Goal: Task Accomplishment & Management: Manage account settings

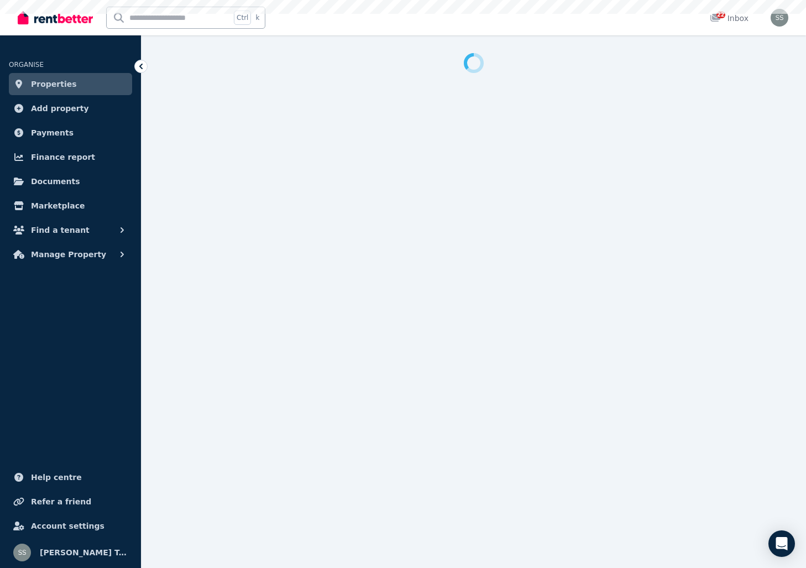
select select "***"
select select "**********"
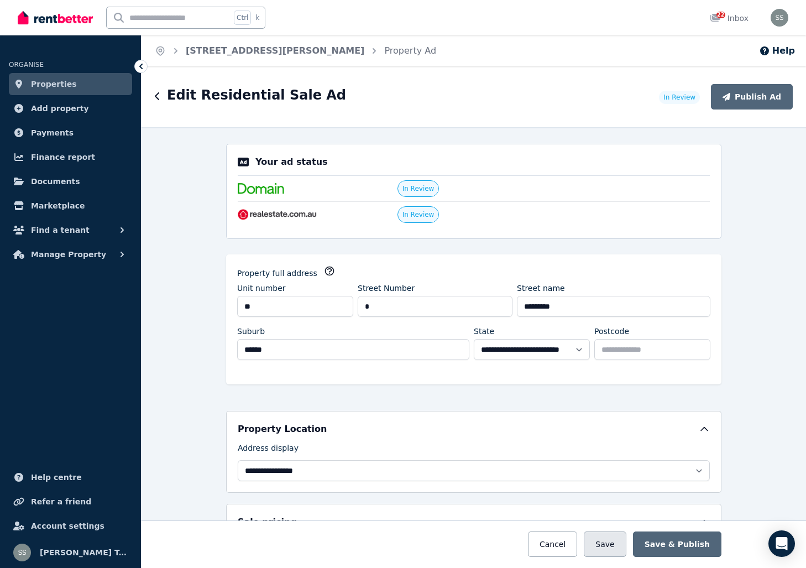
click at [626, 548] on button "Save" at bounding box center [605, 544] width 42 height 25
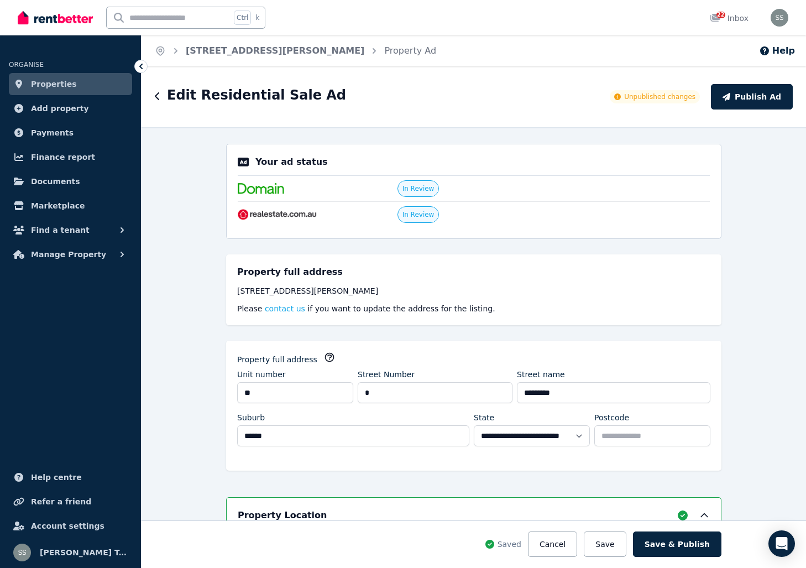
click at [46, 82] on span "Properties" at bounding box center [54, 83] width 46 height 13
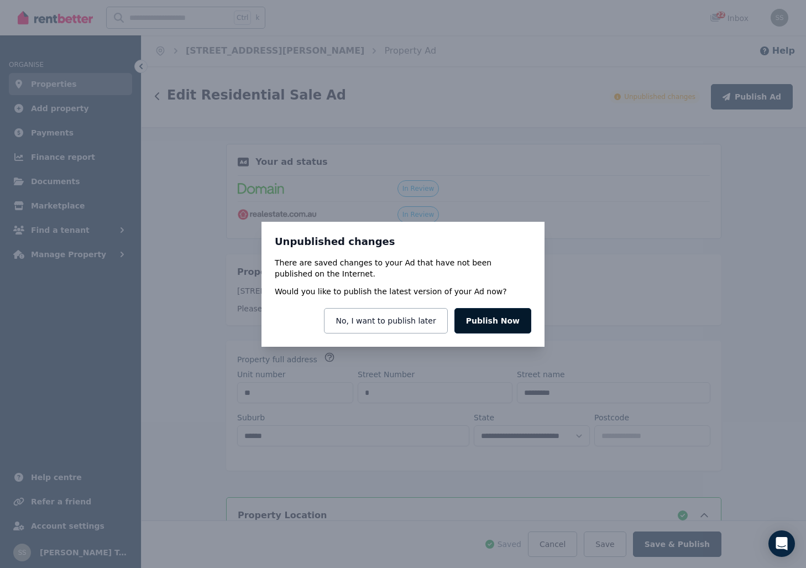
click at [494, 327] on button "Publish Now" at bounding box center [493, 320] width 77 height 25
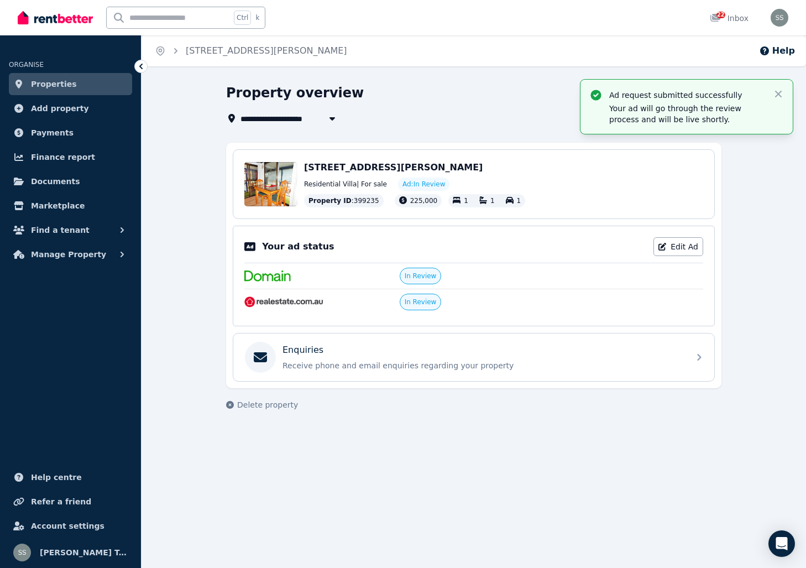
click at [53, 85] on span "Properties" at bounding box center [54, 83] width 46 height 13
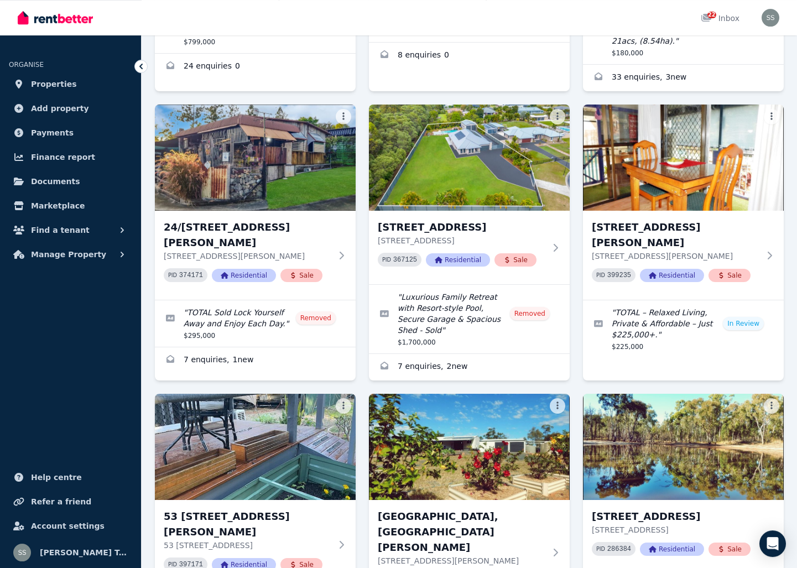
scroll to position [508, 0]
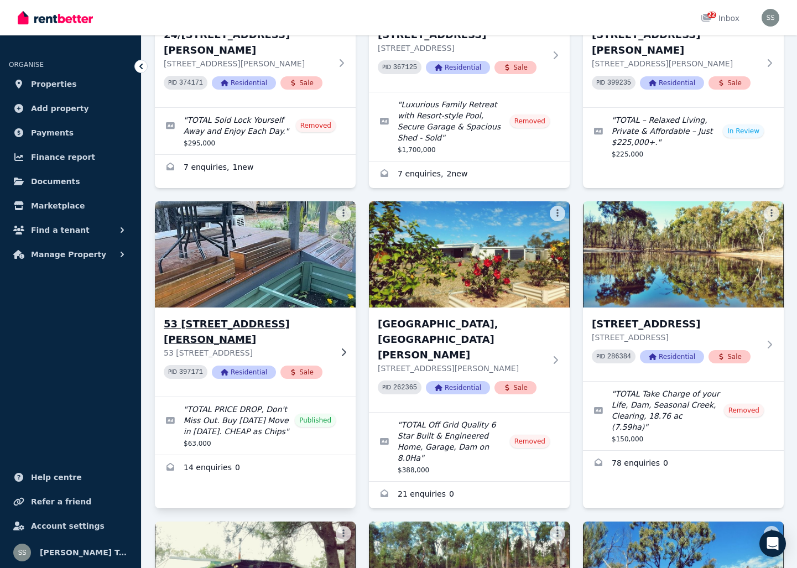
click at [246, 316] on h3 "53 [STREET_ADDRESS][PERSON_NAME]" at bounding box center [248, 331] width 168 height 31
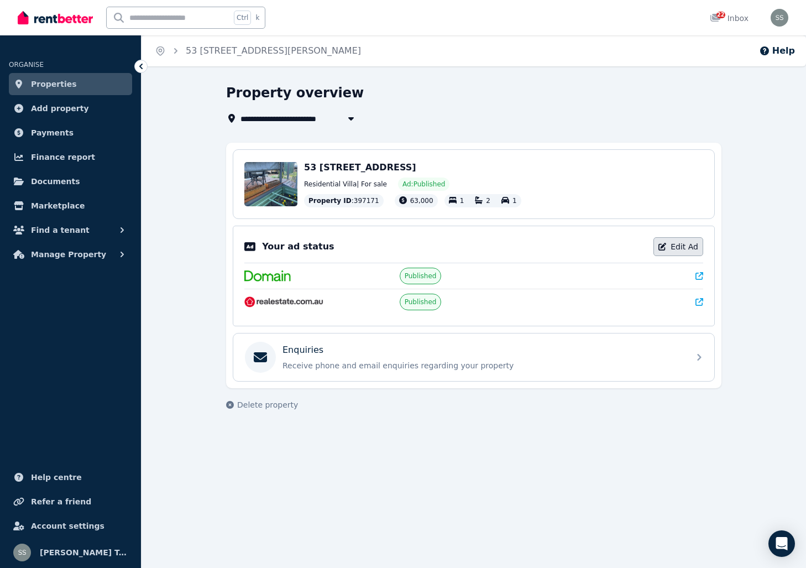
click at [680, 251] on link "Edit Ad" at bounding box center [679, 246] width 50 height 19
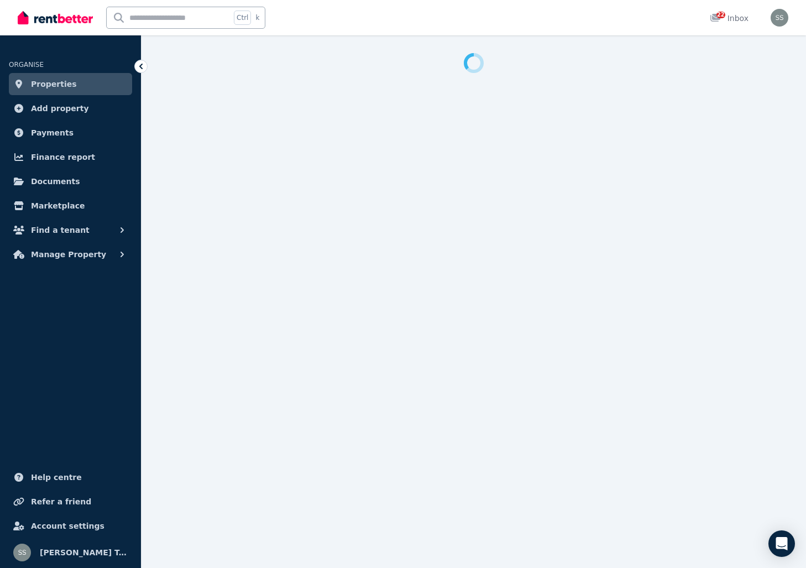
select select "**********"
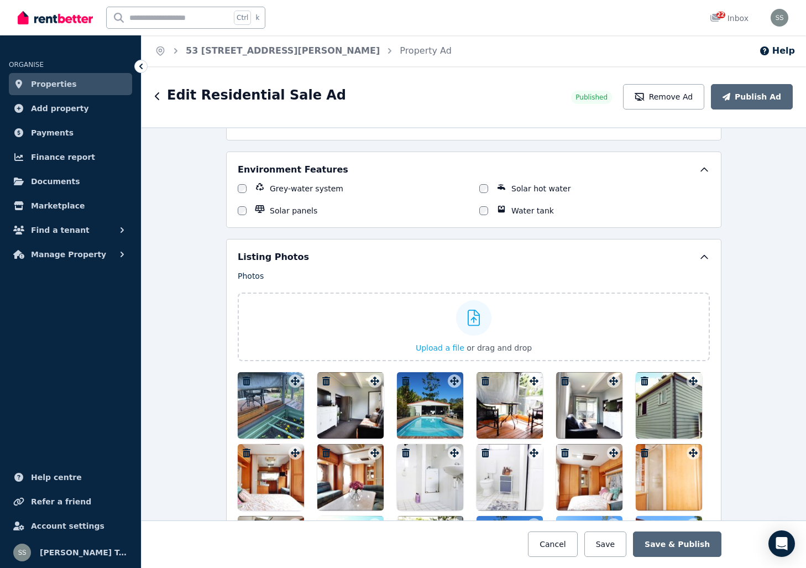
scroll to position [1115, 0]
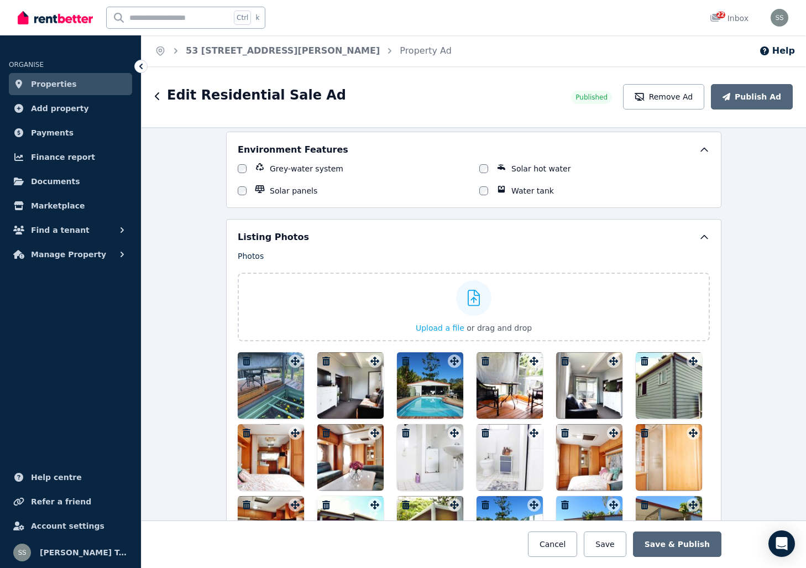
click at [243, 360] on icon "button" at bounding box center [247, 361] width 8 height 9
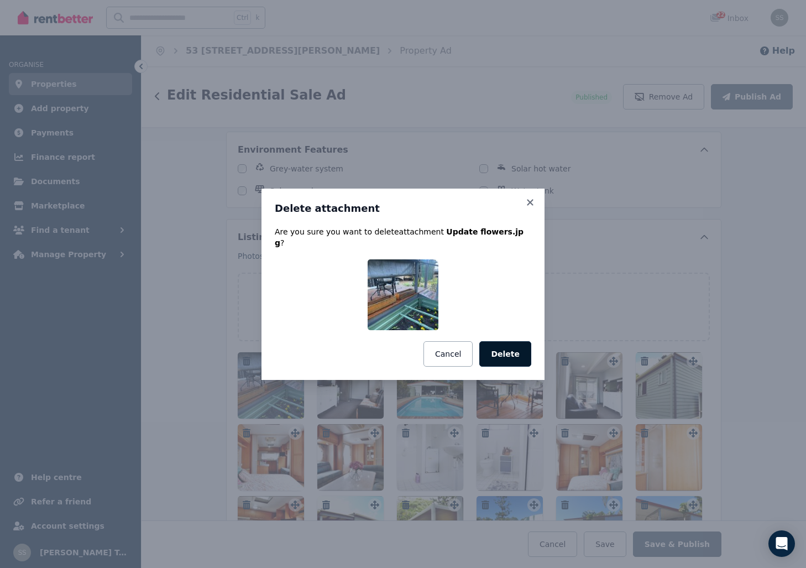
click at [514, 348] on button "Delete" at bounding box center [506, 353] width 52 height 25
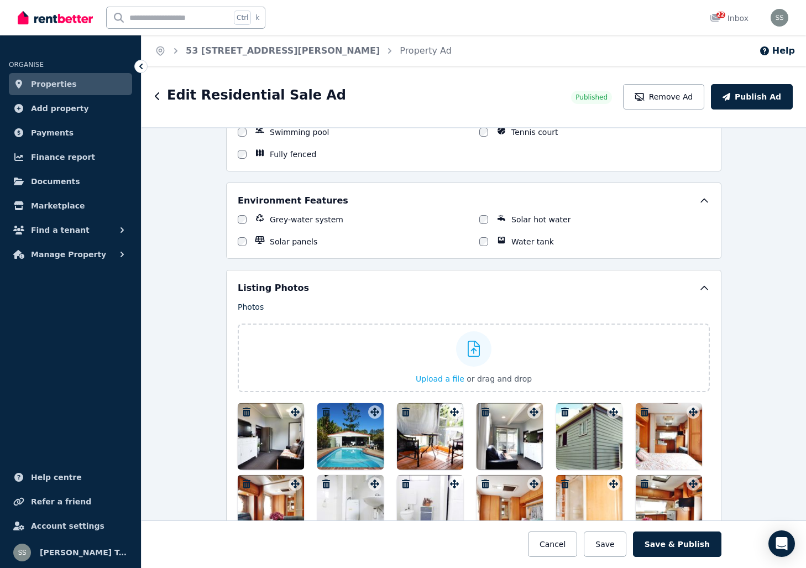
scroll to position [1045, 0]
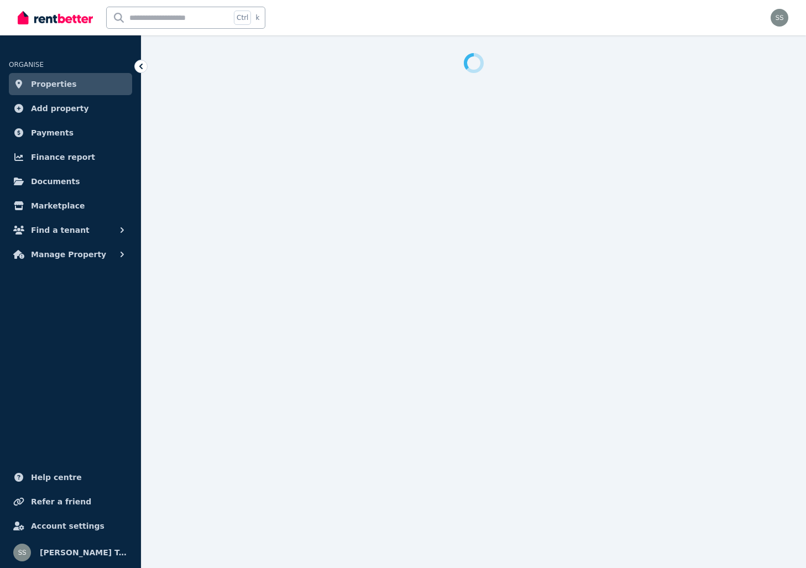
select select "**********"
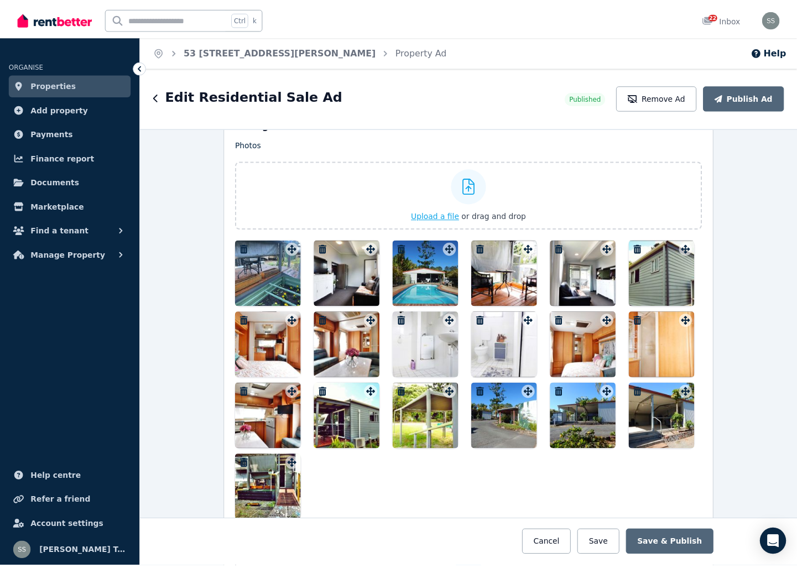
scroll to position [1255, 0]
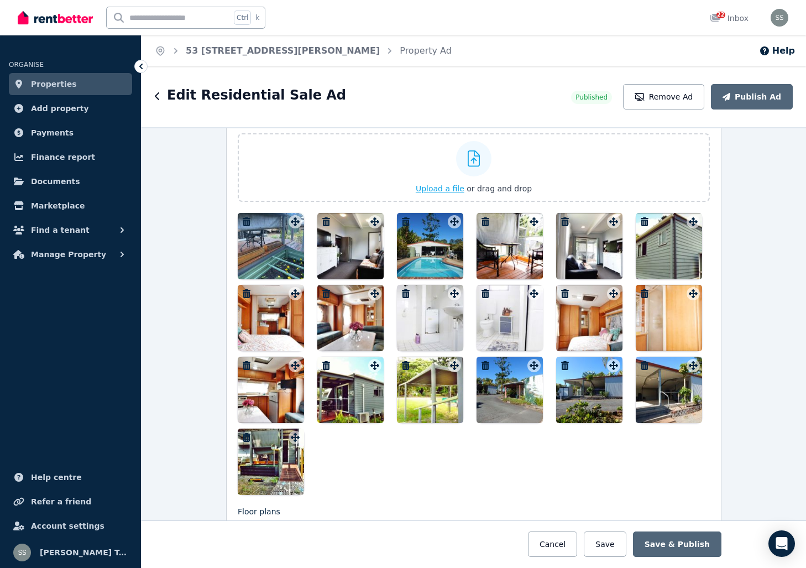
click at [427, 189] on span "Upload a file" at bounding box center [440, 188] width 49 height 9
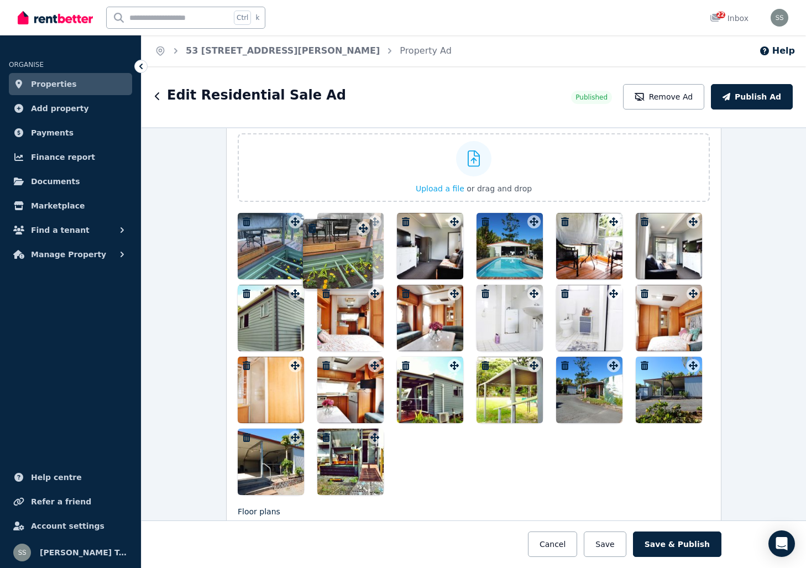
drag, startPoint x: 372, startPoint y: 442, endPoint x: 363, endPoint y: 223, distance: 219.2
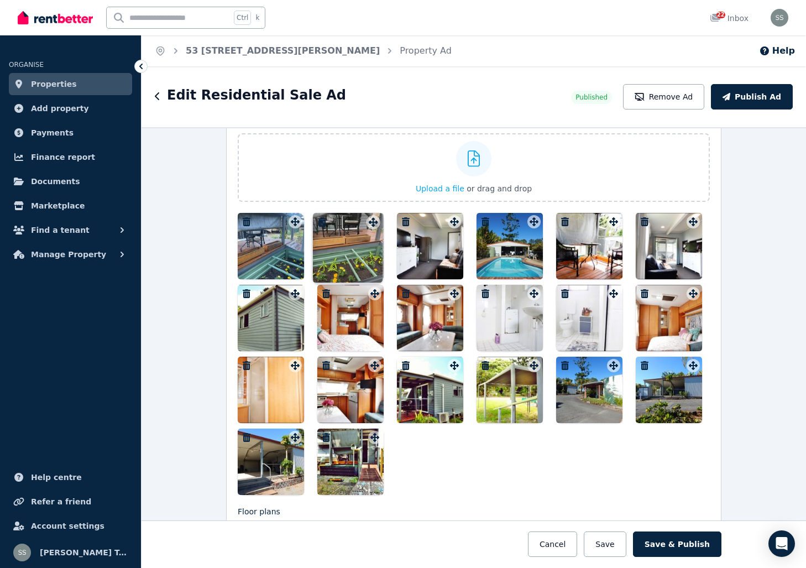
click at [363, 223] on div at bounding box center [351, 246] width 66 height 66
click at [243, 222] on icon "button" at bounding box center [247, 221] width 8 height 9
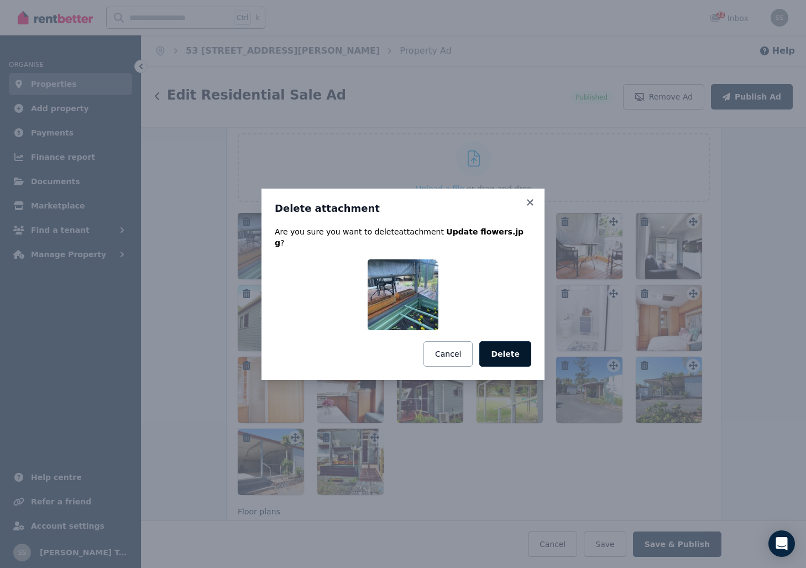
click at [497, 342] on button "Delete" at bounding box center [506, 353] width 52 height 25
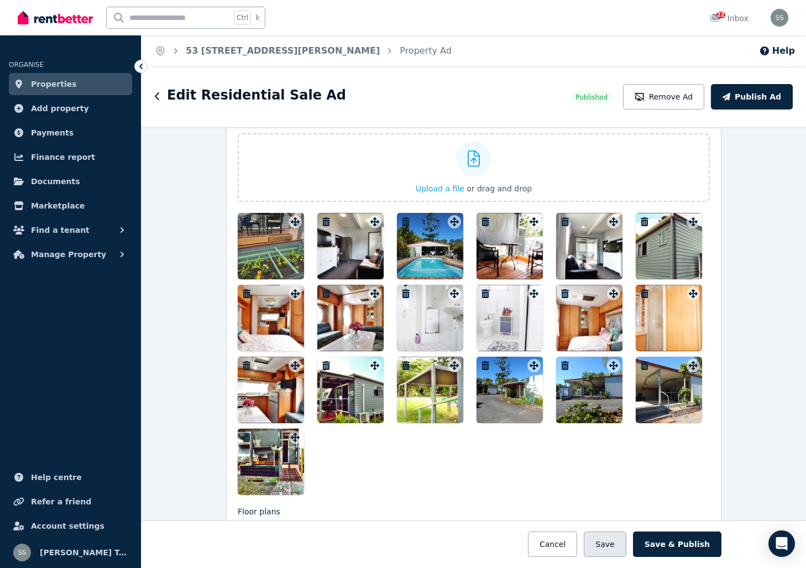
click at [625, 546] on button "Save" at bounding box center [605, 544] width 42 height 25
click at [683, 540] on button "Save & Publish" at bounding box center [677, 544] width 89 height 25
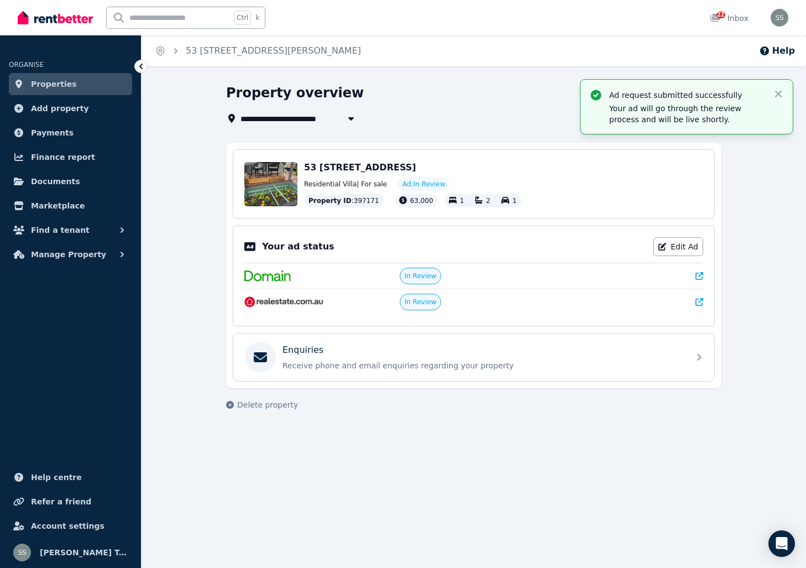
click at [53, 85] on span "Properties" at bounding box center [54, 83] width 46 height 13
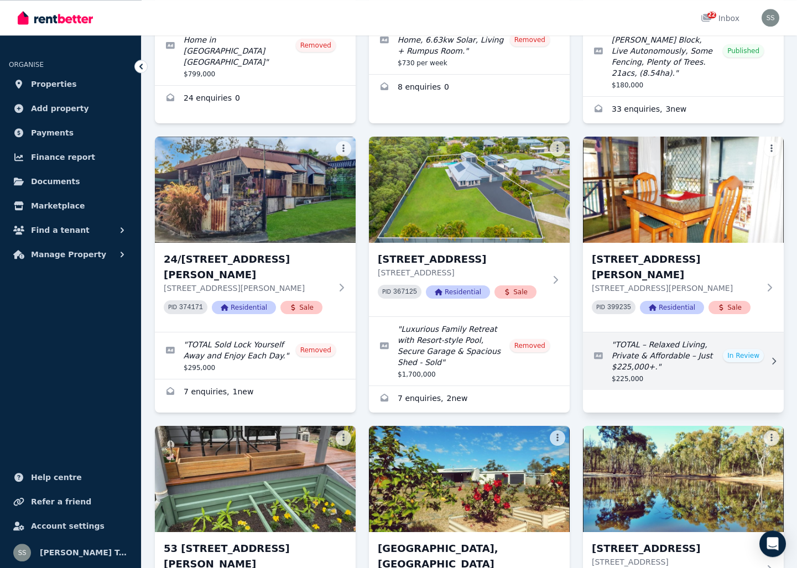
scroll to position [282, 0]
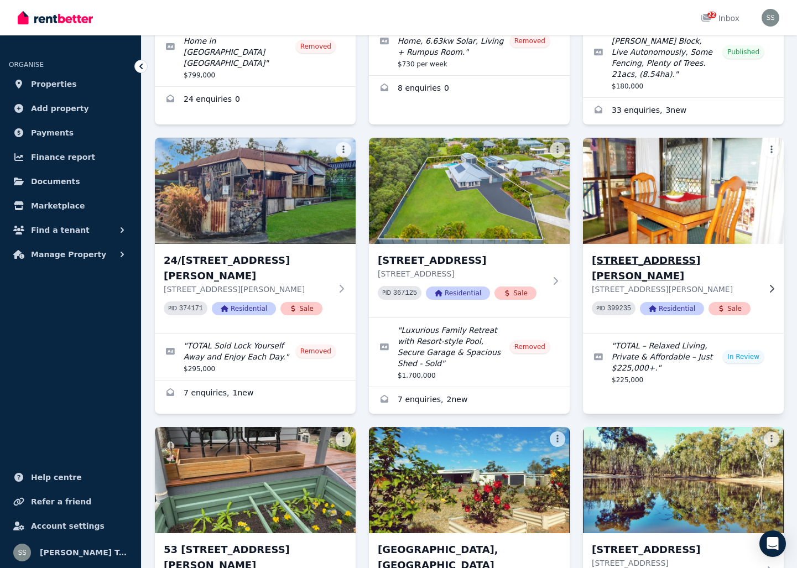
click at [655, 181] on img at bounding box center [683, 191] width 211 height 112
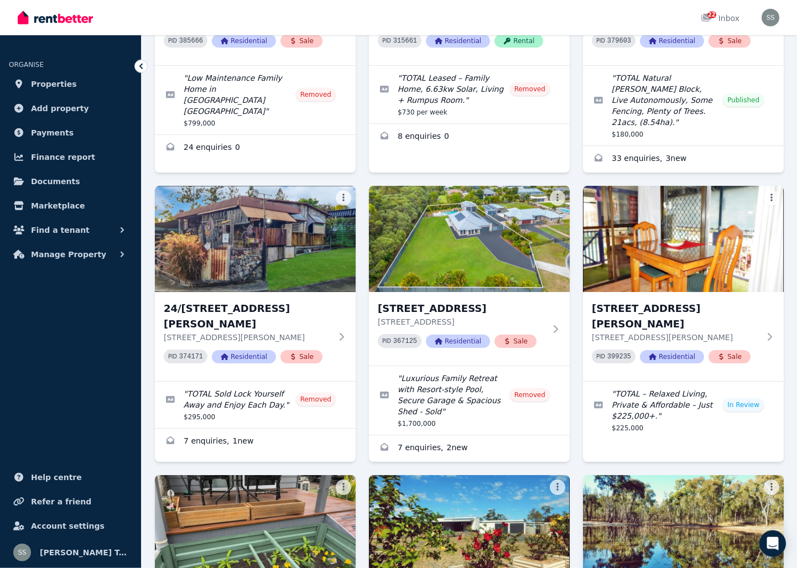
scroll to position [395, 0]
